Goal: Task Accomplishment & Management: Complete application form

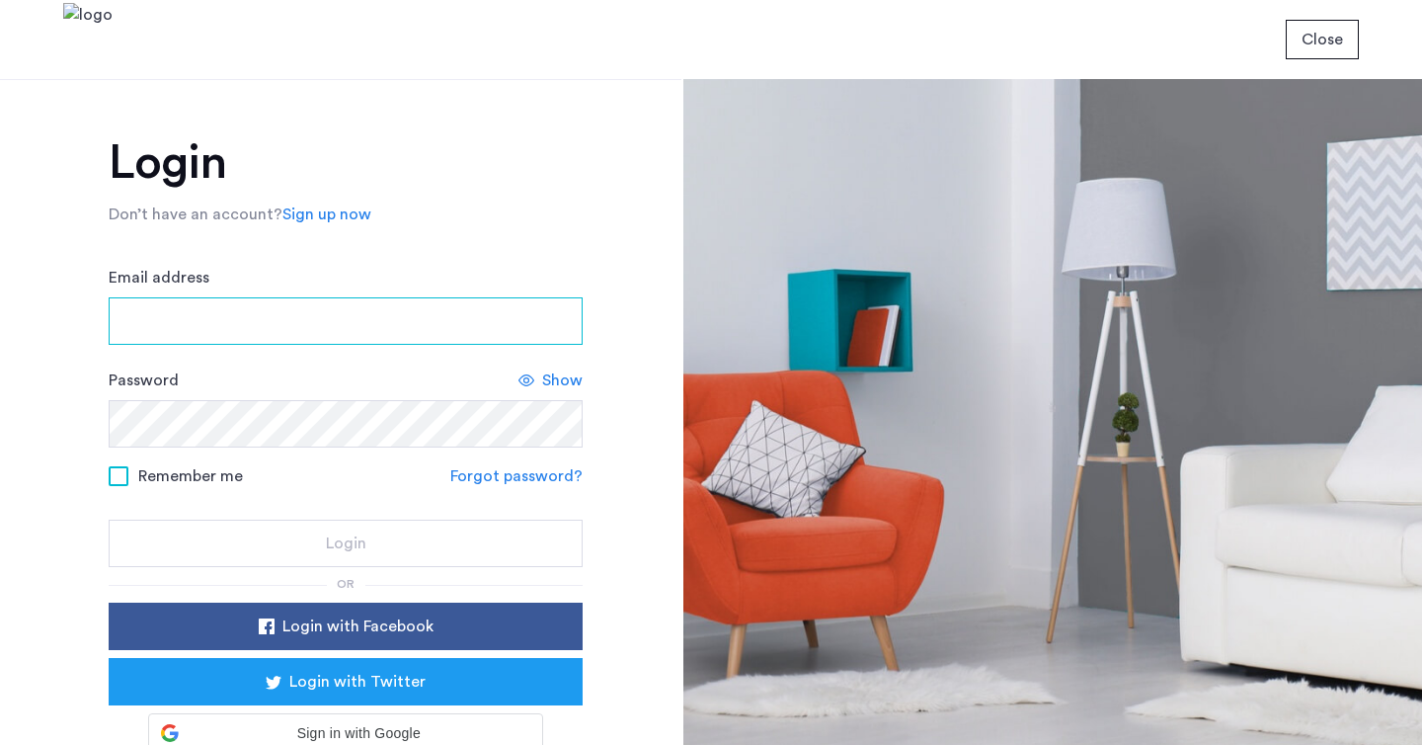
click at [396, 306] on input "Email address" at bounding box center [346, 320] width 474 height 47
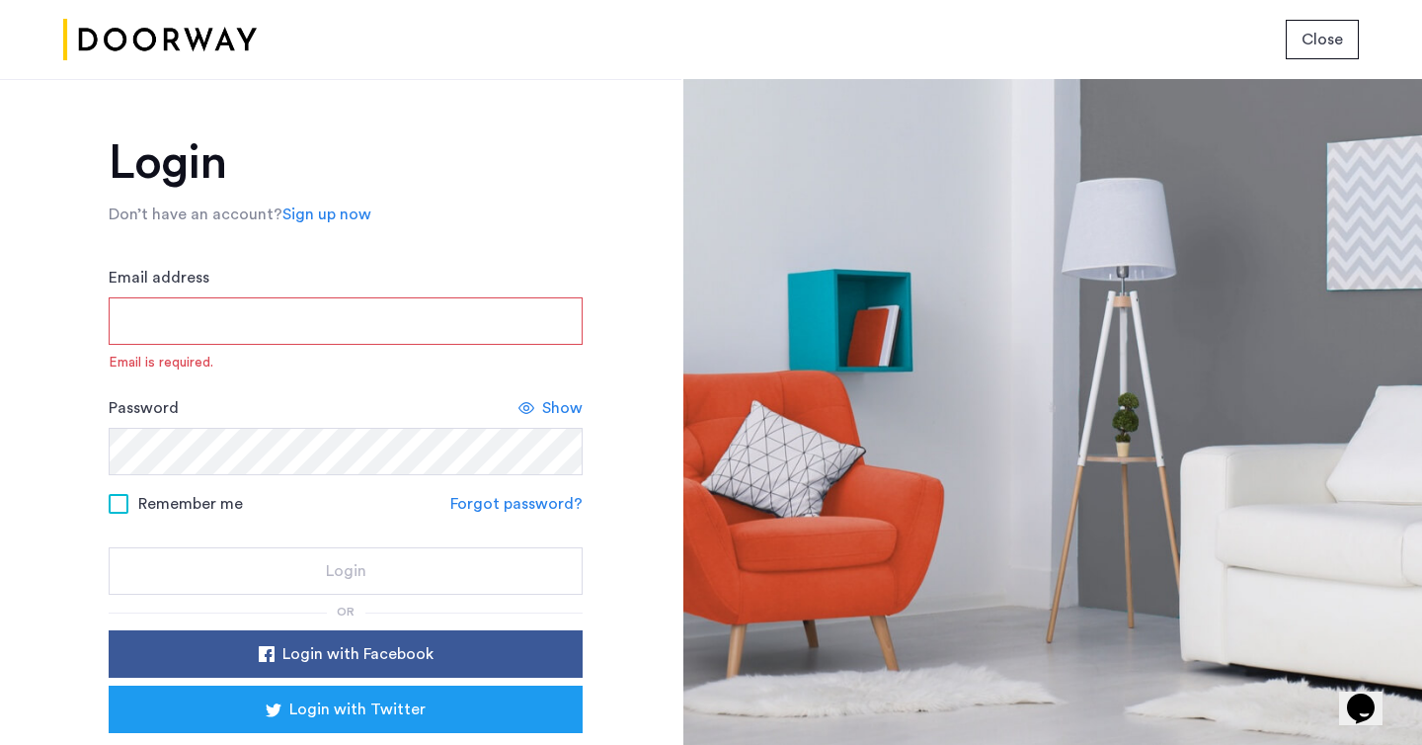
type input "**********"
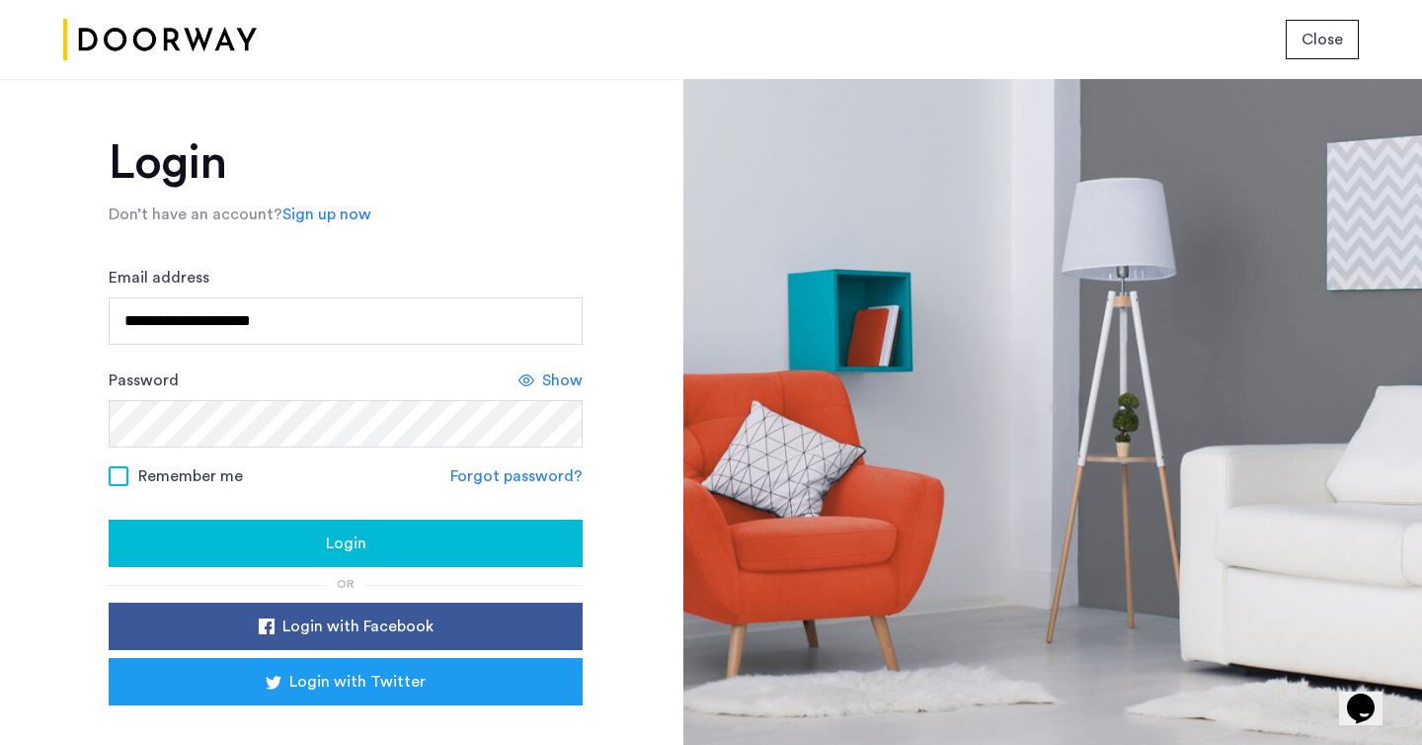
click at [367, 540] on div "Login" at bounding box center [345, 543] width 443 height 24
